Goal: Information Seeking & Learning: Learn about a topic

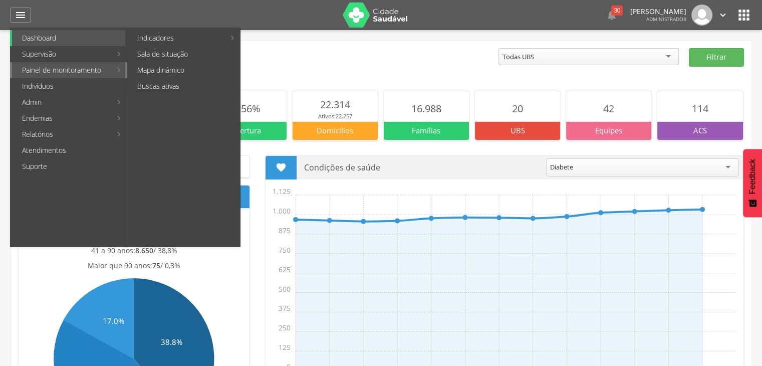
click at [175, 74] on link "Mapa dinâmico" at bounding box center [183, 70] width 113 height 16
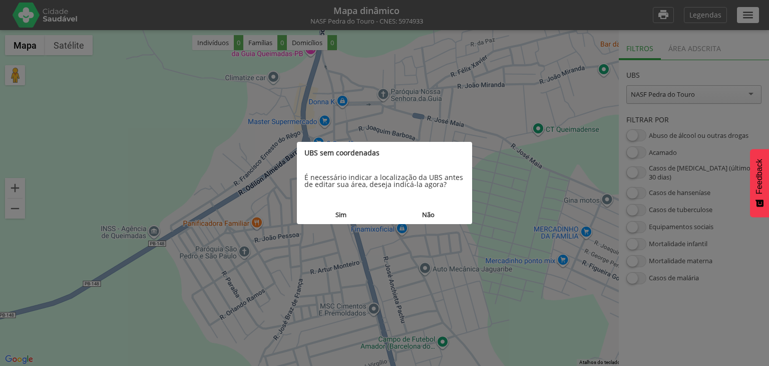
click at [430, 216] on button "Não" at bounding box center [429, 214] width 88 height 19
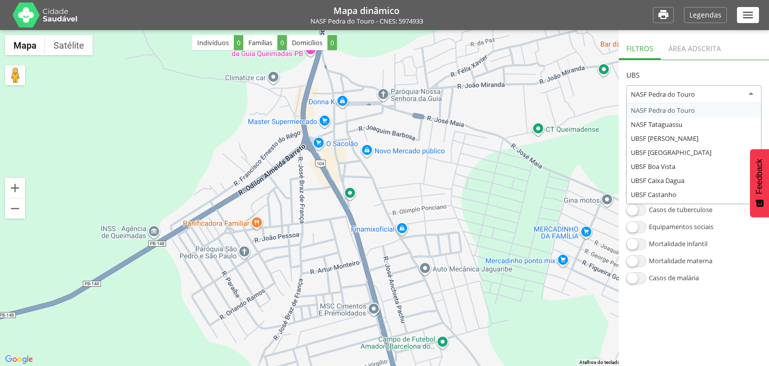
click at [667, 99] on div "NASF Pedra do Touro" at bounding box center [694, 94] width 135 height 19
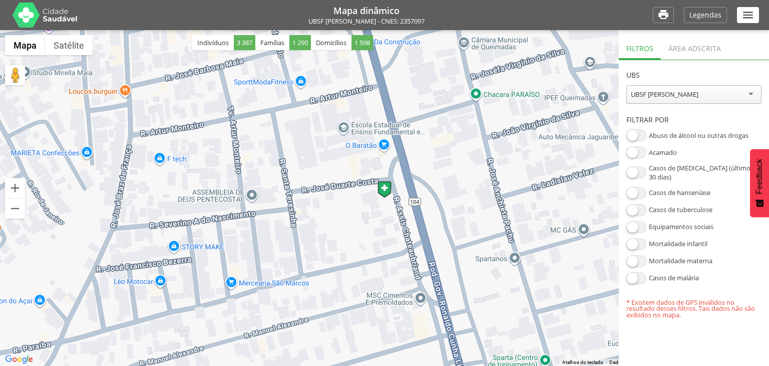
click at [690, 57] on div "Área adscrita" at bounding box center [695, 47] width 68 height 25
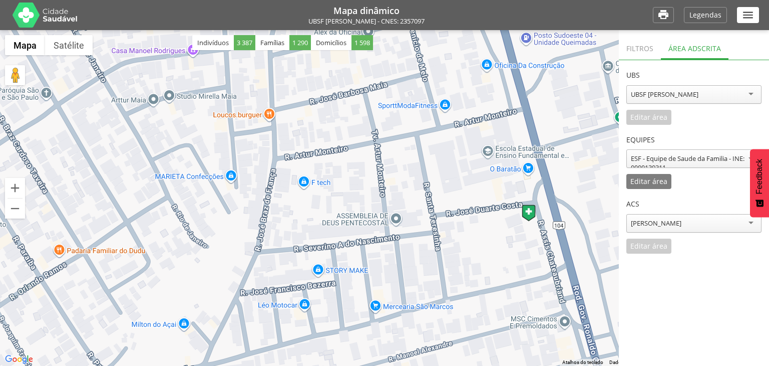
drag, startPoint x: 389, startPoint y: 226, endPoint x: 538, endPoint y: 249, distance: 151.0
click at [538, 249] on div at bounding box center [384, 198] width 769 height 336
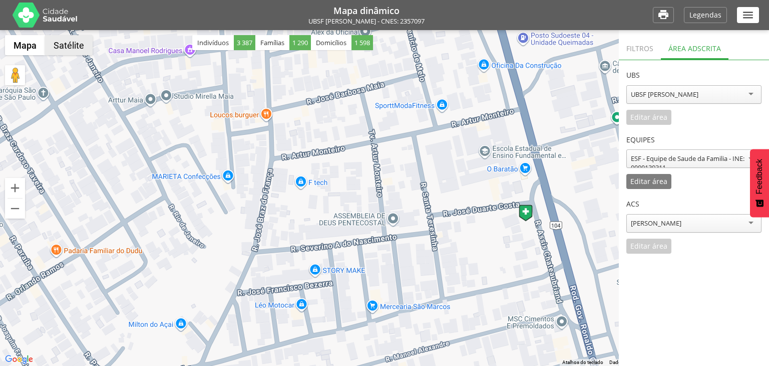
click at [74, 46] on button "Satélite" at bounding box center [69, 45] width 48 height 20
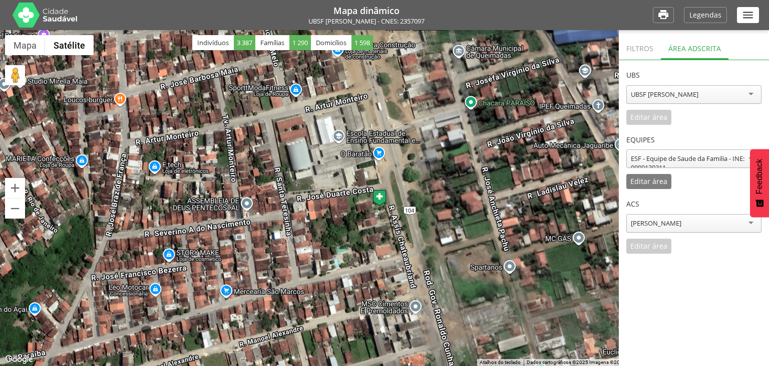
drag, startPoint x: 525, startPoint y: 214, endPoint x: 369, endPoint y: 195, distance: 157.4
click at [369, 195] on div at bounding box center [384, 198] width 769 height 336
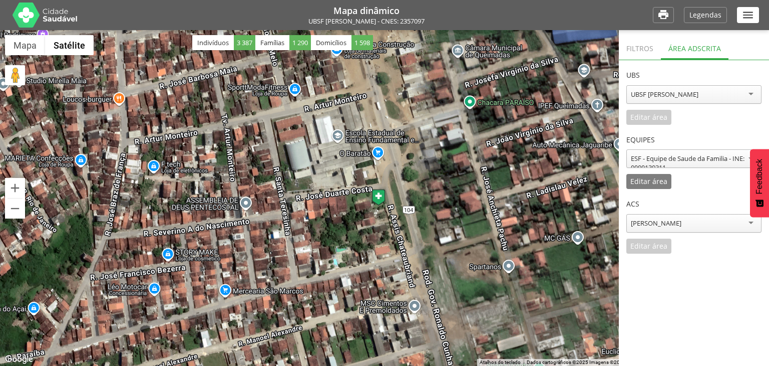
click at [634, 250] on div "**********" at bounding box center [694, 221] width 135 height 65
click at [653, 181] on p "Editar área" at bounding box center [649, 181] width 37 height 7
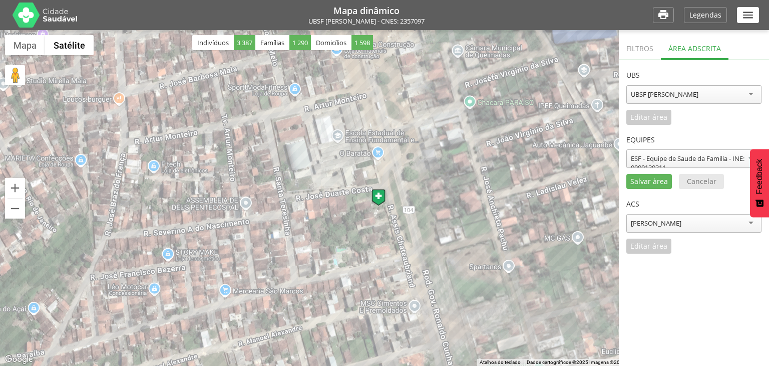
click at [692, 156] on div "ESF - Equipe de Saude da Familia - INE: 0000130311" at bounding box center [694, 163] width 126 height 18
click at [690, 178] on div "**********" at bounding box center [694, 157] width 135 height 65
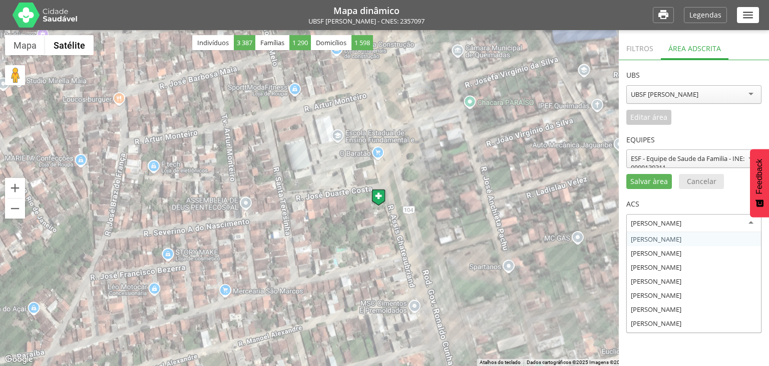
click at [665, 226] on div "Adriano Pereira Braz" at bounding box center [656, 222] width 51 height 9
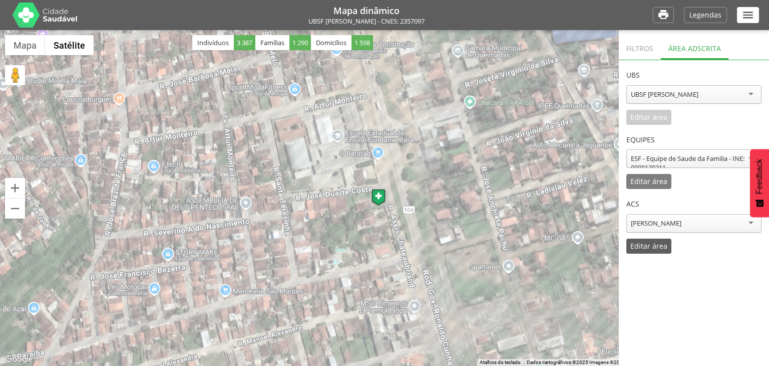
click at [648, 252] on div "Editar área" at bounding box center [649, 245] width 45 height 15
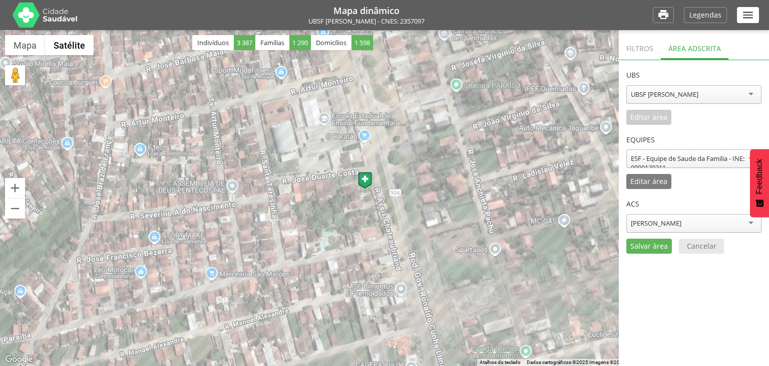
drag, startPoint x: 273, startPoint y: 130, endPoint x: 260, endPoint y: 109, distance: 24.7
click at [260, 109] on div at bounding box center [384, 198] width 769 height 336
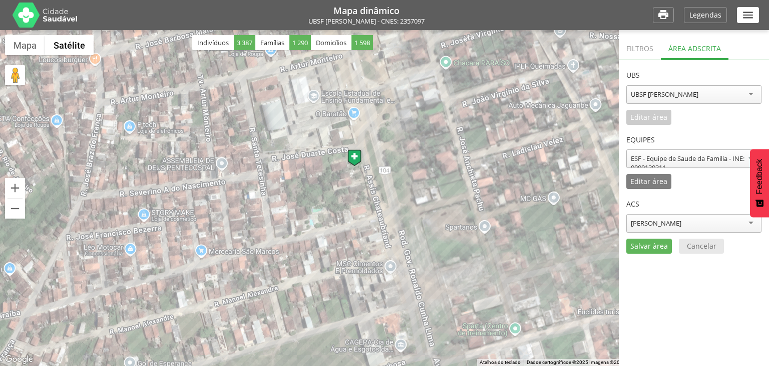
click at [670, 228] on div "Laine Vilarim Tenorio" at bounding box center [694, 223] width 135 height 19
click at [668, 246] on div "**********" at bounding box center [694, 221] width 135 height 65
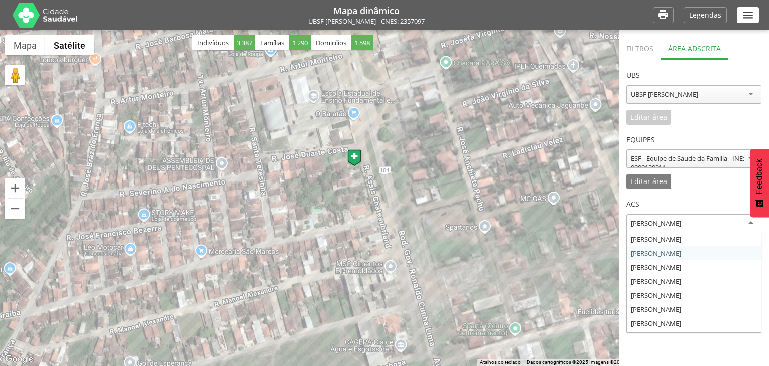
click at [675, 224] on div "Laine Vilarim Tenorio" at bounding box center [656, 222] width 51 height 9
click at [661, 230] on div "Luciana Vilarim Bento" at bounding box center [694, 223] width 135 height 19
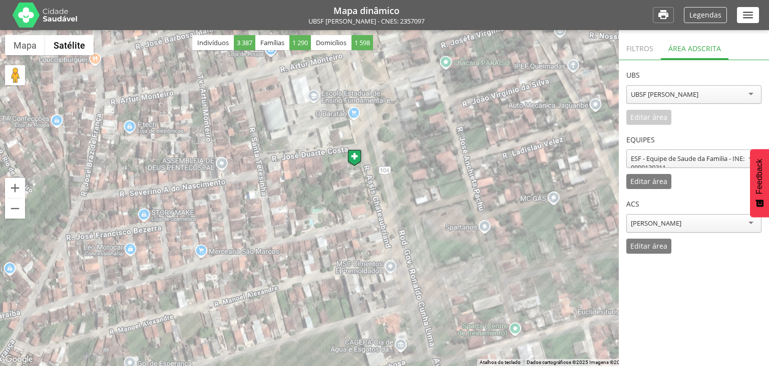
click at [700, 19] on p "Legendas" at bounding box center [706, 15] width 32 height 7
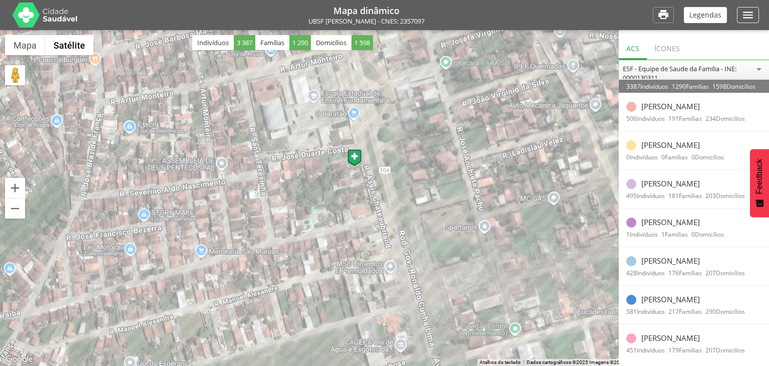
click at [751, 11] on icon "" at bounding box center [748, 15] width 13 height 13
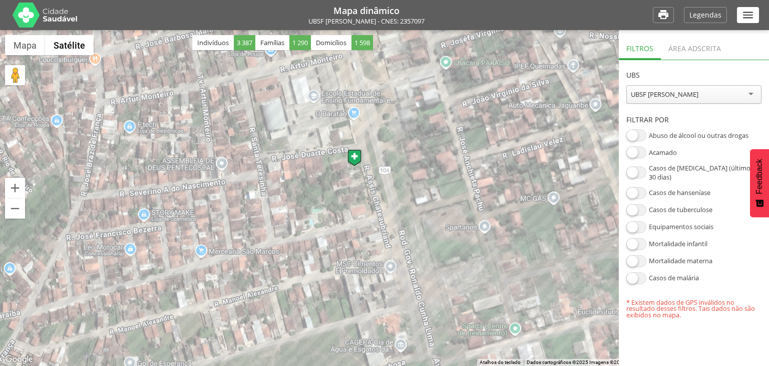
click at [751, 11] on icon "" at bounding box center [748, 15] width 13 height 13
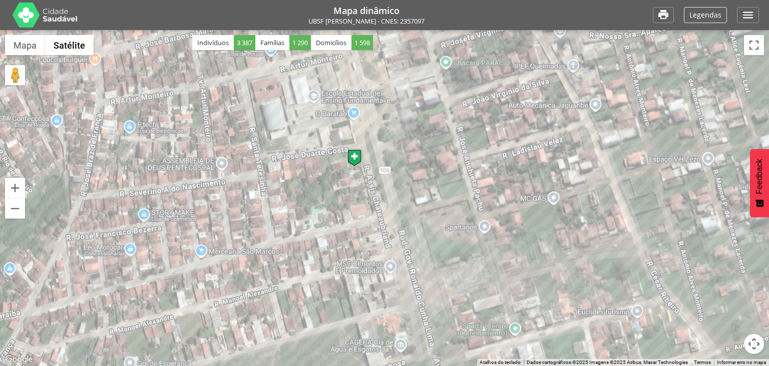
click at [716, 15] on p "Legendas" at bounding box center [706, 15] width 32 height 7
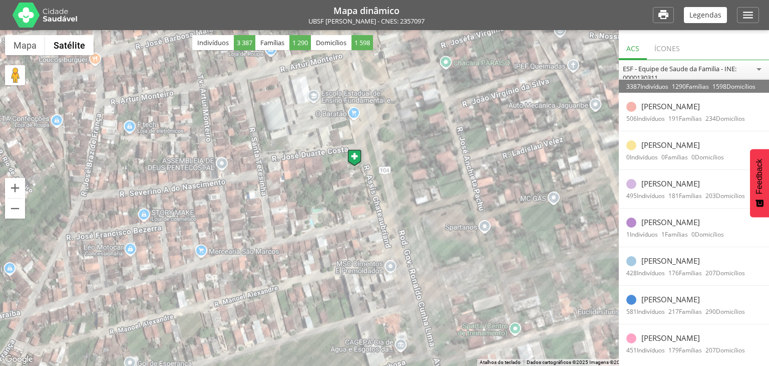
click at [667, 47] on div "Ícones" at bounding box center [667, 47] width 41 height 25
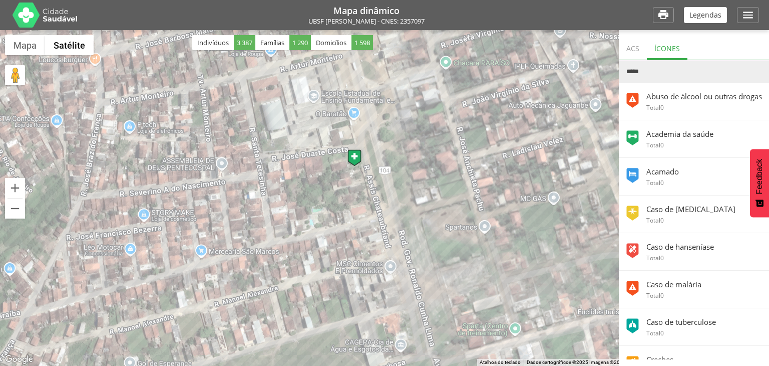
click at [637, 52] on div "ACS" at bounding box center [633, 47] width 28 height 25
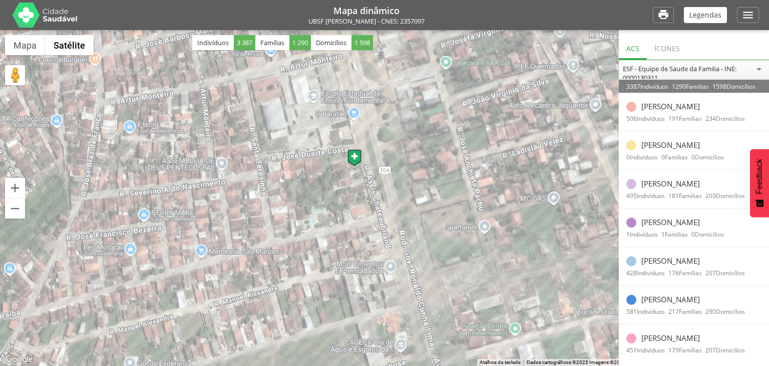
click at [668, 51] on div "Ícones" at bounding box center [667, 47] width 41 height 25
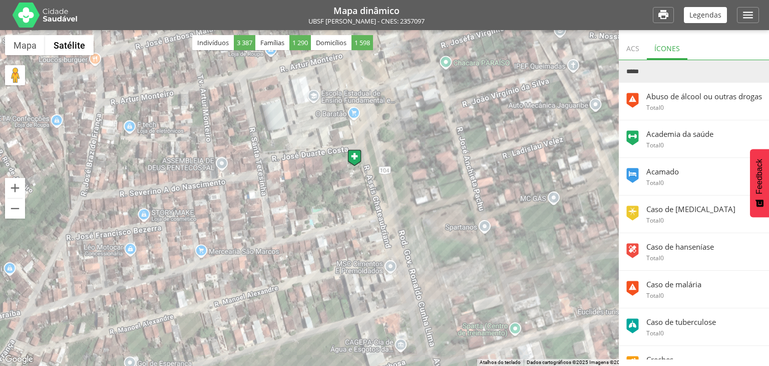
click at [633, 46] on div "ACS" at bounding box center [633, 47] width 28 height 25
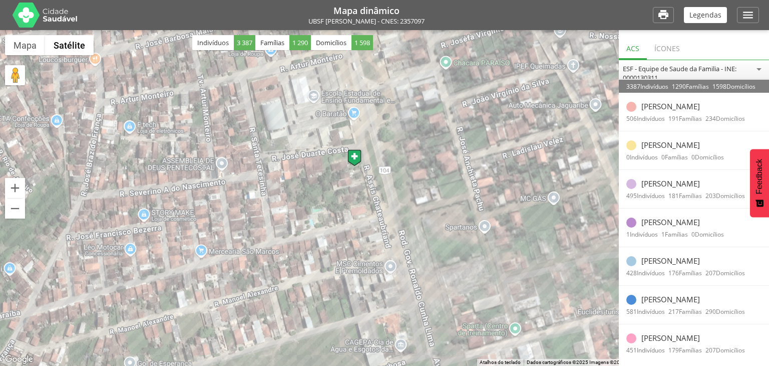
click at [655, 149] on p "Laine Vilarim Tenorio" at bounding box center [671, 144] width 59 height 9
click at [660, 206] on li "Luciana Vilarim Bento 495 Indivíduos 181 Famílias 203 Domicílios" at bounding box center [694, 189] width 150 height 39
click at [636, 189] on div "495 Indivíduos 181 Famílias 203 Domicílios" at bounding box center [694, 195] width 150 height 13
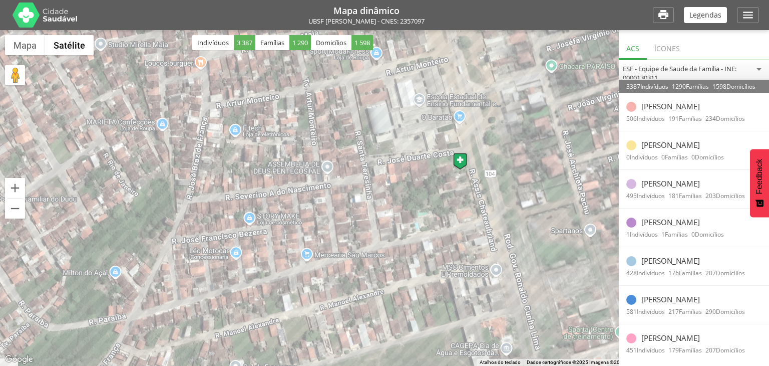
drag, startPoint x: 462, startPoint y: 195, endPoint x: 568, endPoint y: 198, distance: 106.2
click at [568, 198] on div at bounding box center [384, 198] width 769 height 336
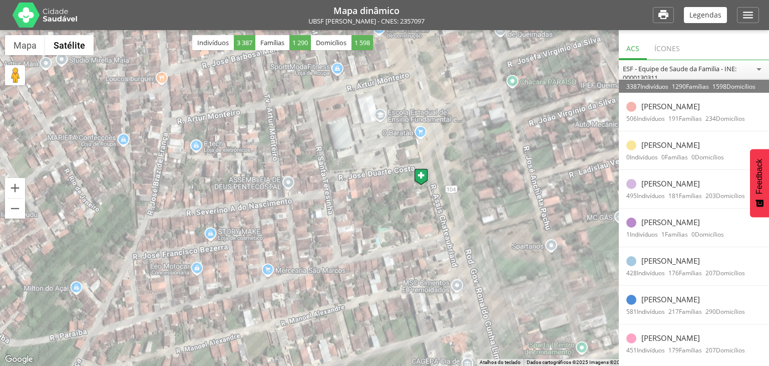
drag, startPoint x: 453, startPoint y: 162, endPoint x: 415, endPoint y: 179, distance: 41.7
click at [415, 179] on img at bounding box center [421, 176] width 14 height 17
click at [661, 51] on div "Ícones" at bounding box center [667, 47] width 41 height 25
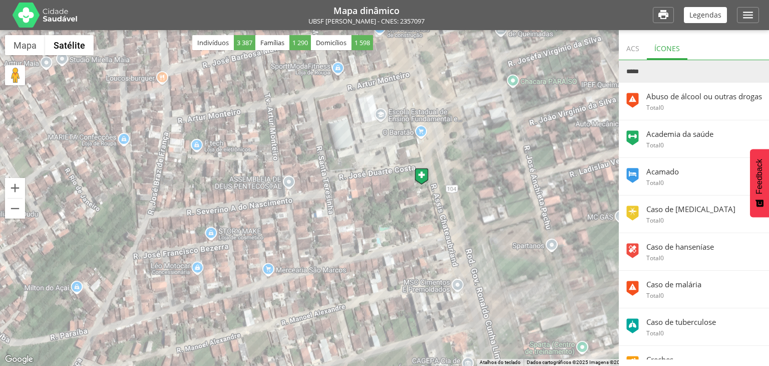
click at [636, 58] on div "ACS" at bounding box center [633, 47] width 28 height 25
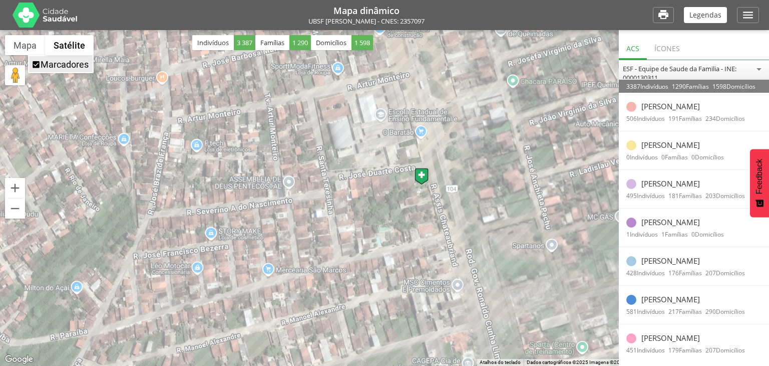
click at [36, 64] on span "Marcadores" at bounding box center [36, 64] width 9 height 9
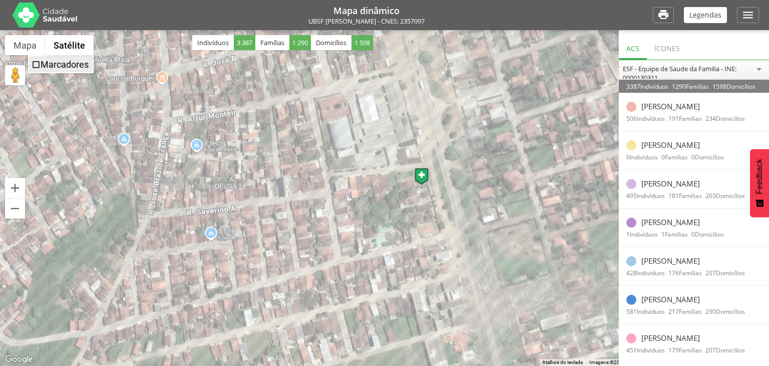
click at [36, 64] on span "Marcadores" at bounding box center [36, 64] width 9 height 9
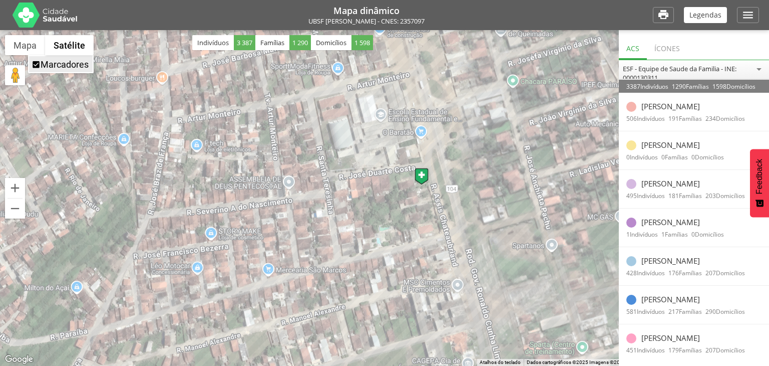
click at [36, 64] on span "Marcadores" at bounding box center [36, 64] width 9 height 9
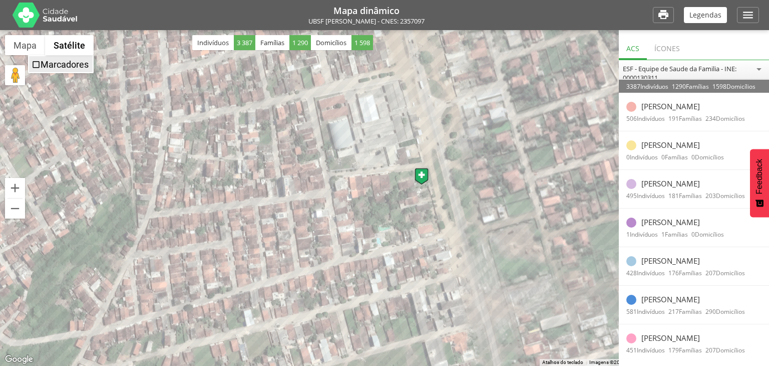
click at [36, 64] on span "Marcadores" at bounding box center [36, 64] width 9 height 9
